Goal: Download file/media

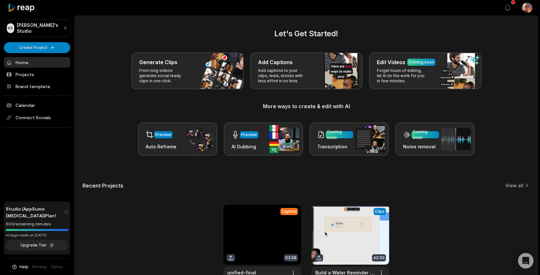
click at [251, 230] on link at bounding box center [263, 247] width 78 height 85
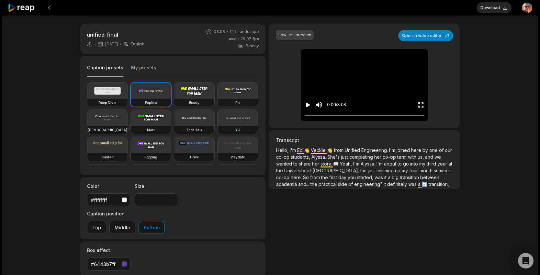
click at [305, 106] on icon "Play video" at bounding box center [308, 105] width 6 height 6
click at [306, 106] on icon "Pause video" at bounding box center [308, 105] width 6 height 6
click at [306, 106] on icon "Play video" at bounding box center [308, 105] width 6 height 6
click at [355, 59] on video at bounding box center [365, 54] width 20 height 10
click at [497, 12] on button "Download" at bounding box center [494, 7] width 35 height 11
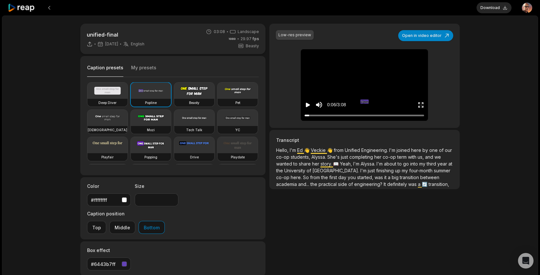
click at [525, 7] on html "Download Open user menu unified-final [DATE] English en 03:08 Landscape 29.97 f…" at bounding box center [270, 137] width 540 height 275
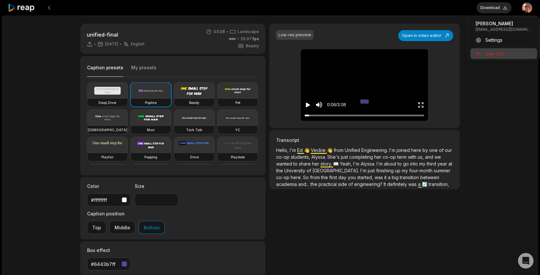
click at [497, 52] on span "Sign Out" at bounding box center [495, 53] width 18 height 7
